Goal: Task Accomplishment & Management: Manage account settings

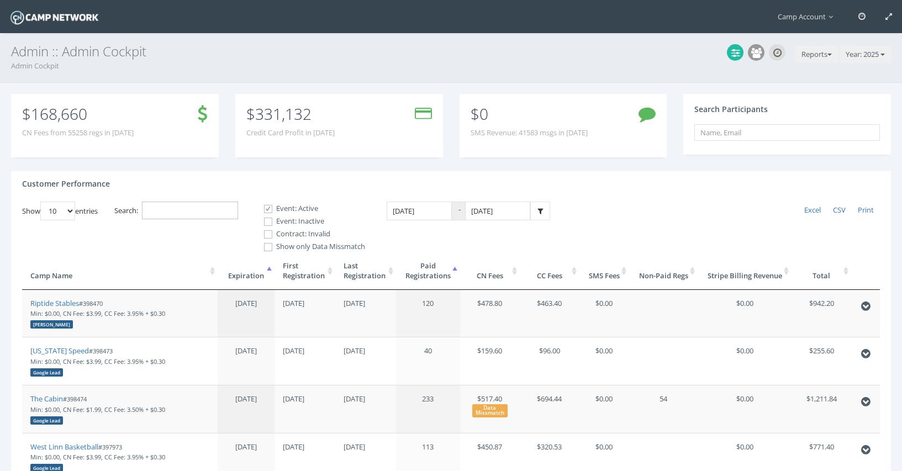
click at [217, 206] on input "Search:" at bounding box center [190, 211] width 96 height 18
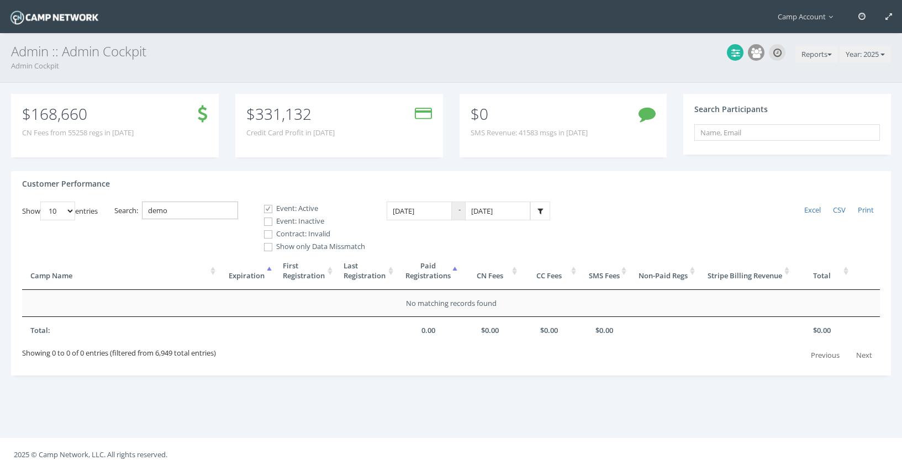
type input "demo"
click at [294, 219] on label "Event: Inactive" at bounding box center [310, 221] width 111 height 11
click at [267, 219] on input "Event: Inactive" at bounding box center [262, 222] width 11 height 11
checkbox input "true"
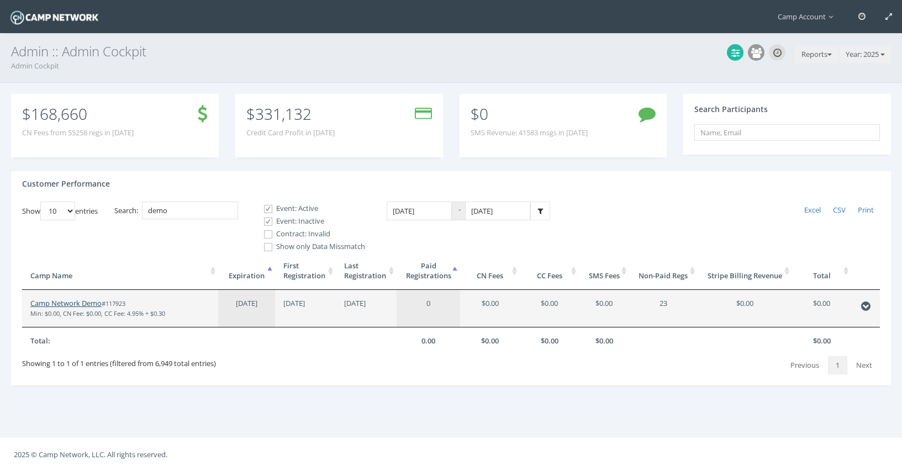
click at [49, 303] on link "Camp Network Demo" at bounding box center [65, 303] width 71 height 10
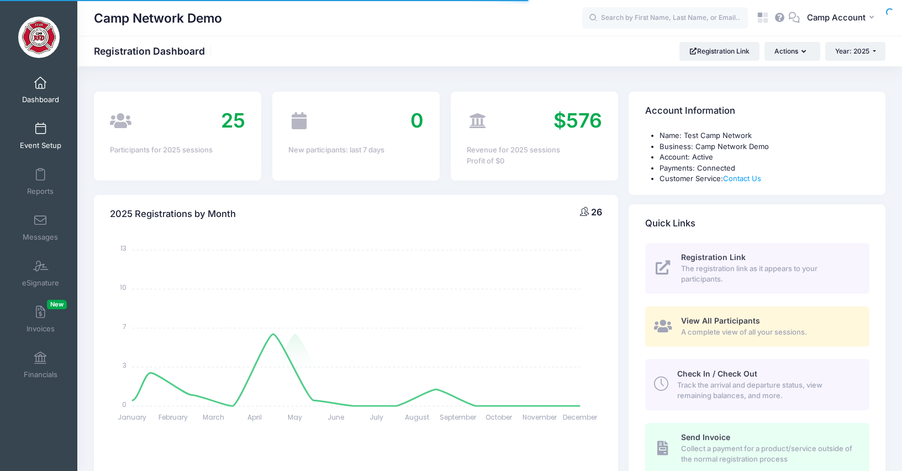
click at [45, 143] on body "Processing Request Please wait... Processing Request Please wait... Processing …" at bounding box center [451, 235] width 902 height 471
select select
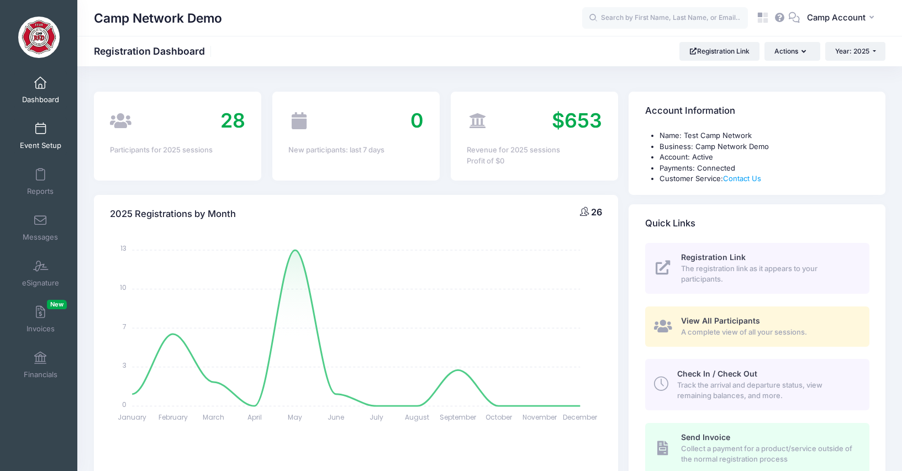
click at [45, 143] on span "Event Setup" at bounding box center [40, 145] width 41 height 9
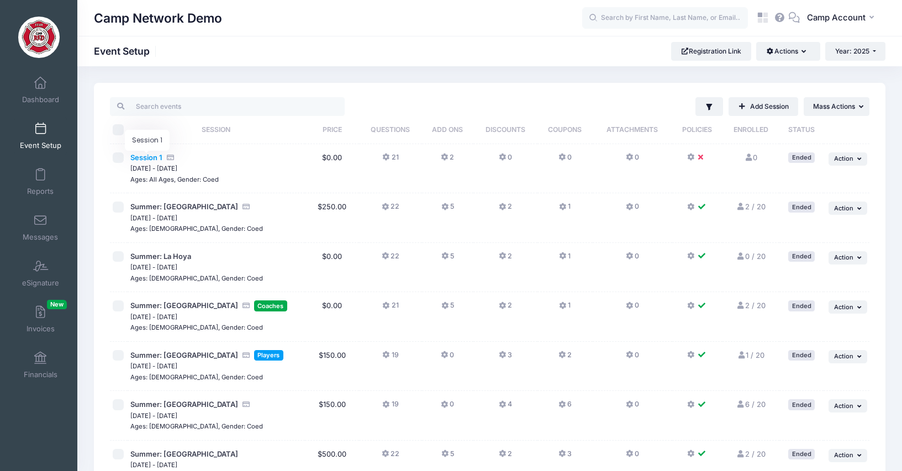
click at [146, 156] on span "Session 1" at bounding box center [146, 157] width 32 height 9
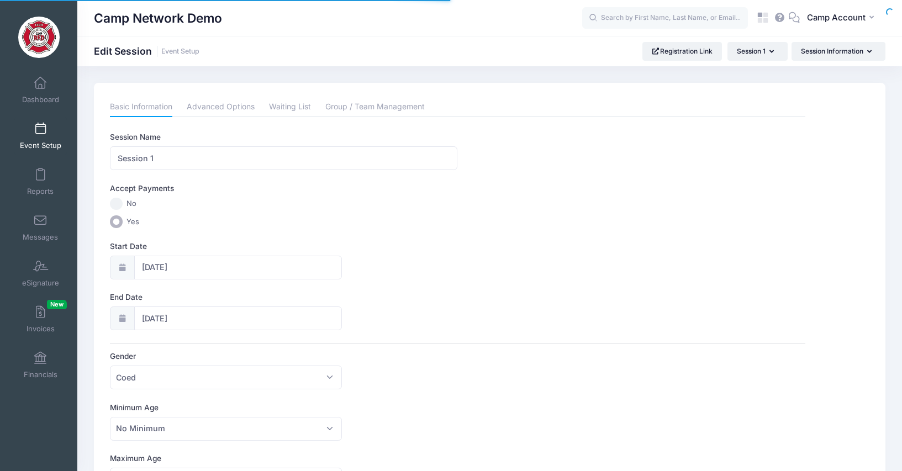
scroll to position [503, 0]
